Goal: Book appointment/travel/reservation

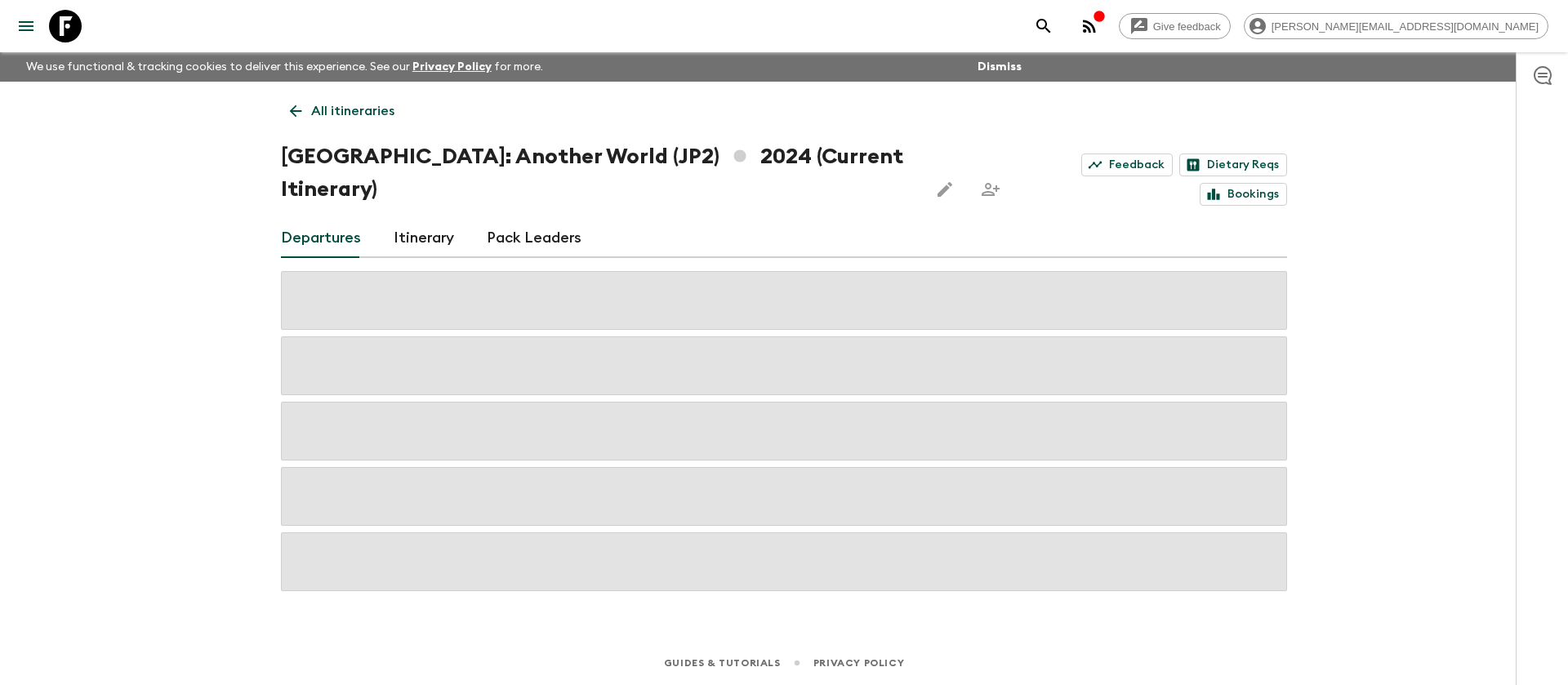
click at [70, 21] on icon at bounding box center [65, 25] width 33 height 33
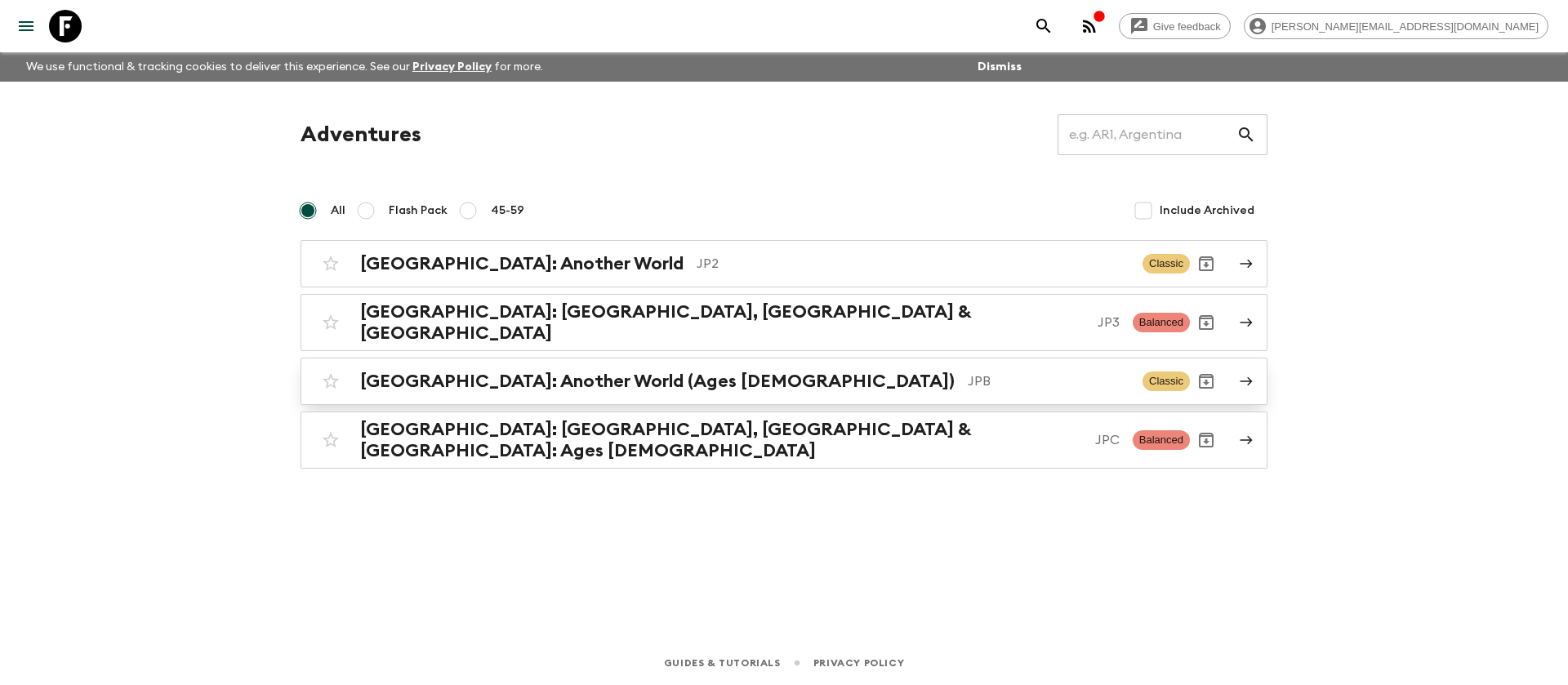
click at [663, 371] on div "[GEOGRAPHIC_DATA]: Another World (Ages [DEMOGRAPHIC_DATA]) JPB" at bounding box center [744, 381] width 769 height 22
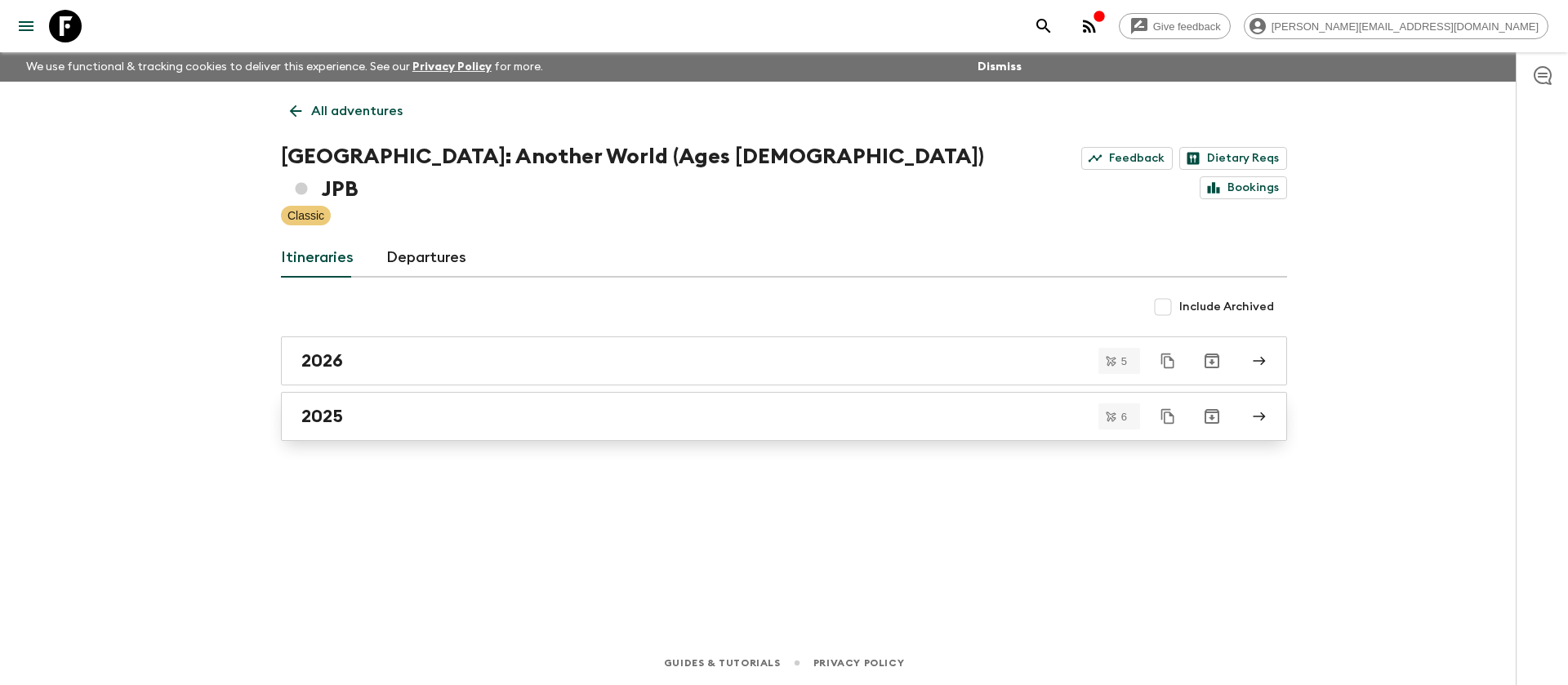
click at [461, 406] on div "2025" at bounding box center [768, 416] width 935 height 22
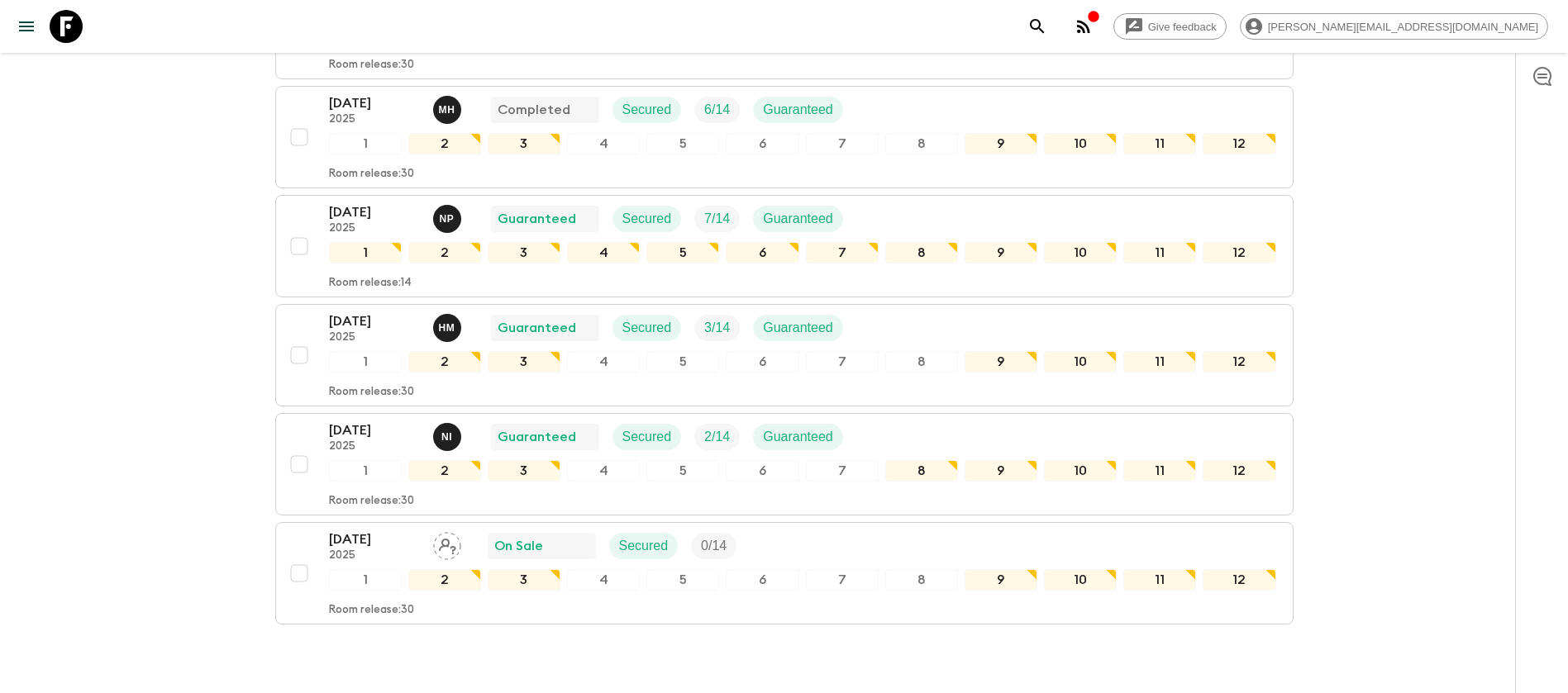
scroll to position [428, 0]
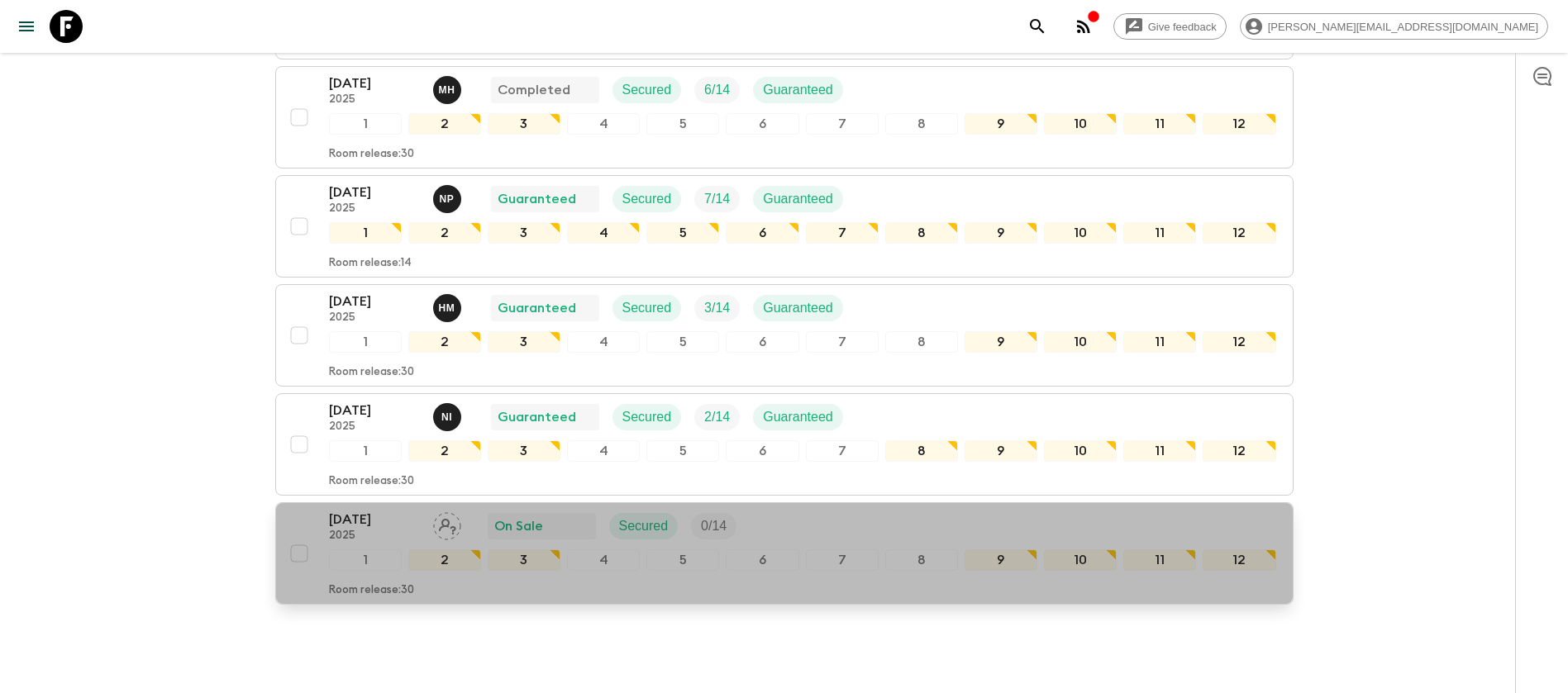
click at [383, 510] on p "[DATE]" at bounding box center [375, 519] width 91 height 20
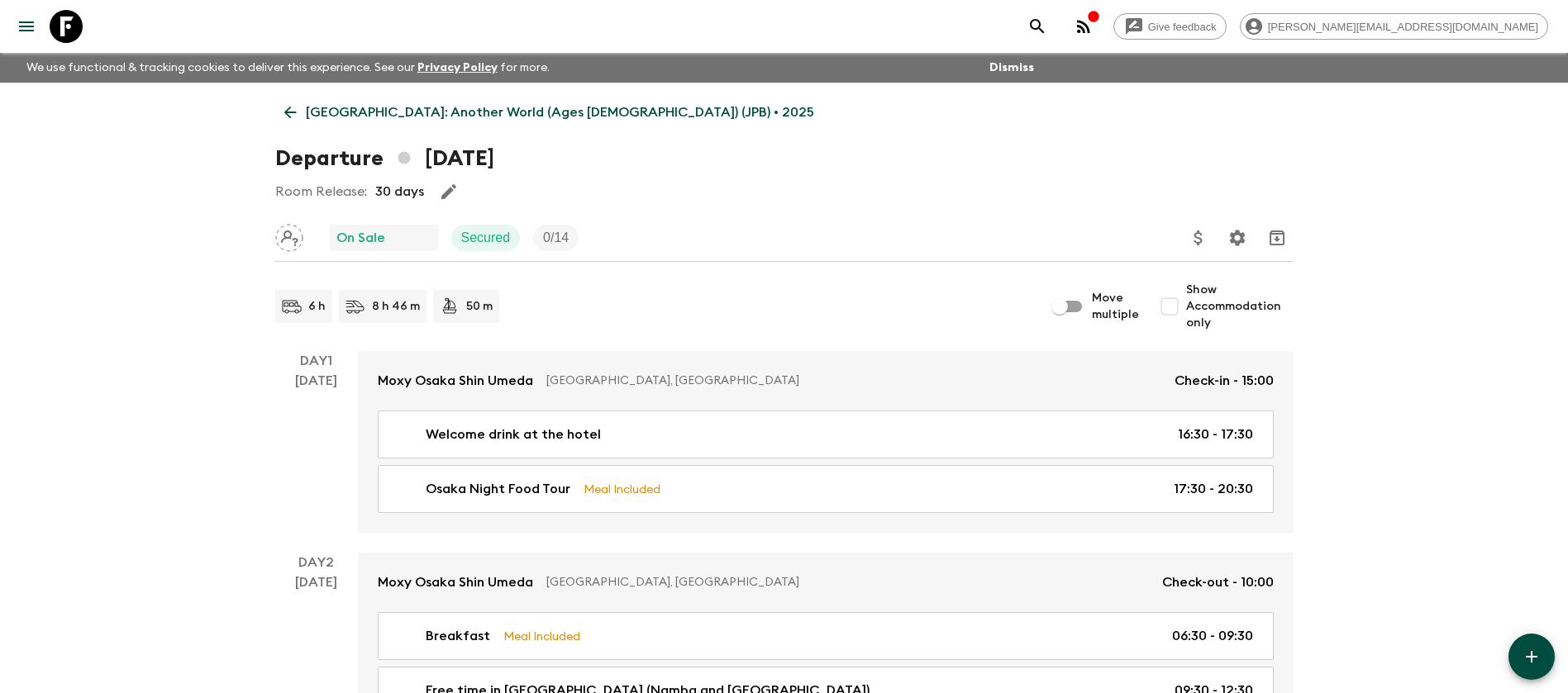
drag, startPoint x: 660, startPoint y: 158, endPoint x: 423, endPoint y: 151, distance: 237.1
click at [423, 151] on div "Departure [DATE]" at bounding box center [784, 159] width 1018 height 33
copy h1 "[DATE]"
